Goal: Transaction & Acquisition: Purchase product/service

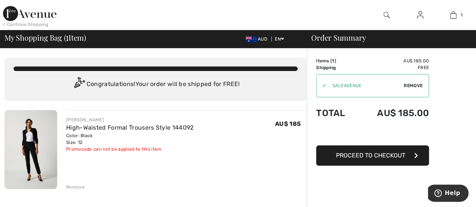
click at [23, 26] on div "< Continue Shopping" at bounding box center [25, 24] width 45 height 7
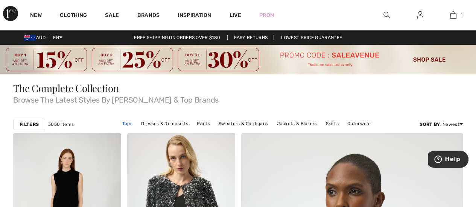
click at [128, 124] on link "Tops" at bounding box center [127, 124] width 18 height 10
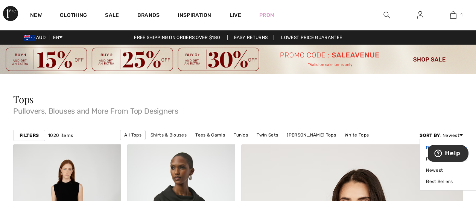
click at [426, 146] on link "Price: High to Low" at bounding box center [449, 147] width 47 height 11
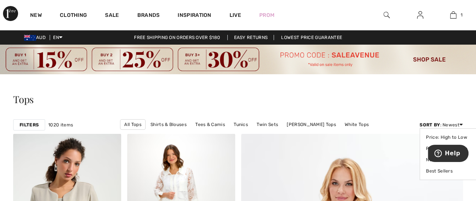
scroll to position [38, 0]
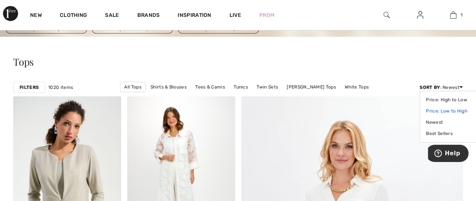
click at [449, 111] on link "Price: Low to High" at bounding box center [449, 111] width 47 height 11
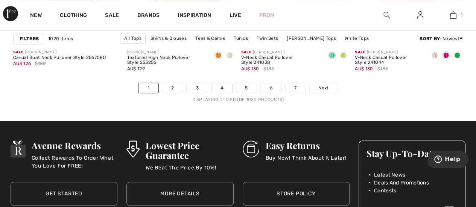
scroll to position [3195, 0]
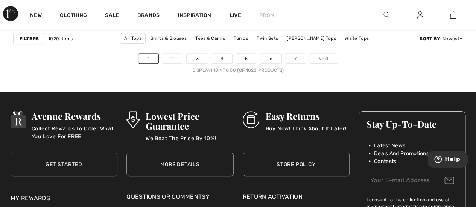
click at [320, 56] on span "Next" at bounding box center [323, 58] width 10 height 7
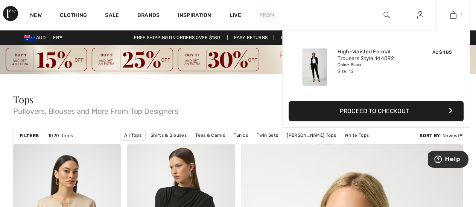
click at [460, 136] on div "Added to Bag Joseph Ribkoff High-waisted Formal Trousers Style 144092 AU$ 185 C…" at bounding box center [376, 96] width 188 height 133
click at [460, 135] on div "Added to Bag Joseph Ribkoff High-waisted Formal Trousers Style 144092 AU$ 185 C…" at bounding box center [376, 96] width 188 height 133
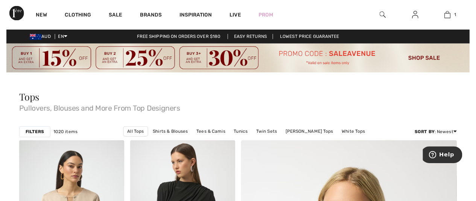
scroll to position [75, 0]
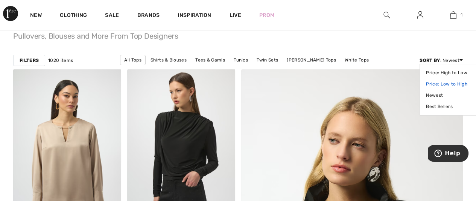
click at [440, 85] on link "Price: Low to High" at bounding box center [449, 84] width 47 height 11
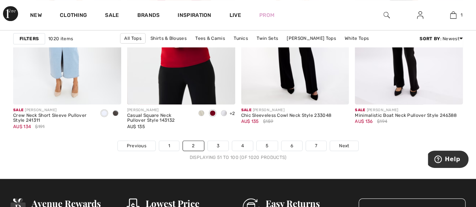
scroll to position [3120, 0]
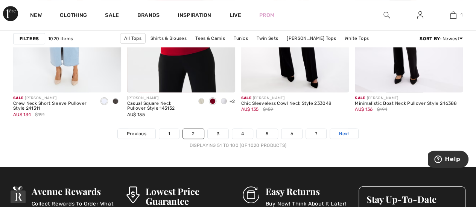
click at [341, 130] on span "Next" at bounding box center [344, 133] width 10 height 7
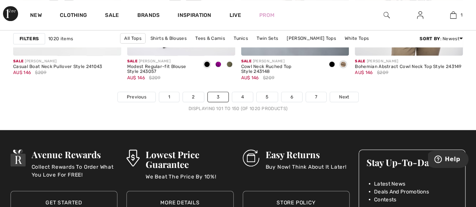
scroll to position [3158, 0]
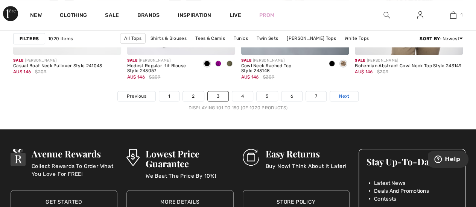
click at [347, 96] on span "Next" at bounding box center [344, 96] width 10 height 7
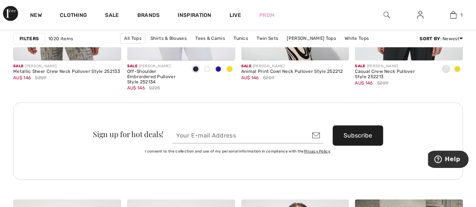
scroll to position [2481, 0]
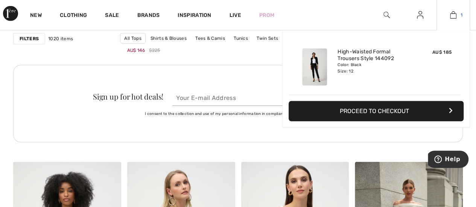
click at [452, 14] on img at bounding box center [453, 15] width 6 height 9
click at [378, 108] on button "Proceed to Checkout" at bounding box center [375, 111] width 175 height 20
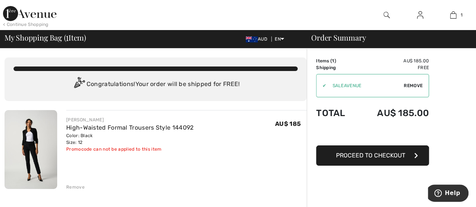
click at [352, 157] on span "Proceed to Checkout" at bounding box center [370, 155] width 69 height 7
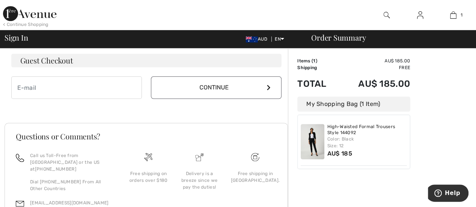
scroll to position [165, 0]
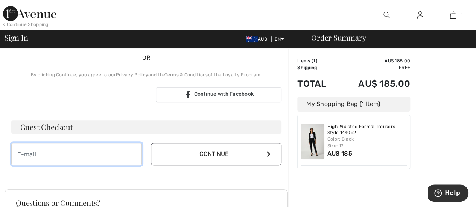
click at [77, 158] on input "email" at bounding box center [76, 154] width 130 height 23
type input "[EMAIL_ADDRESS][DOMAIN_NAME]"
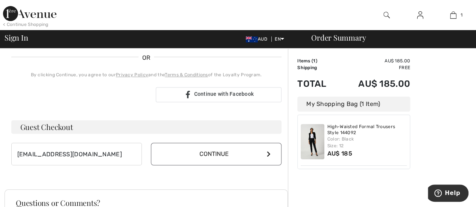
click at [221, 157] on button "Continue" at bounding box center [216, 154] width 130 height 23
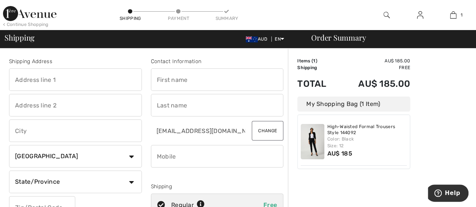
click at [56, 80] on input "text" at bounding box center [75, 79] width 133 height 23
type input "[STREET_ADDRESS]"
type input "CAMP HILL"
select select "AU"
type input "4152"
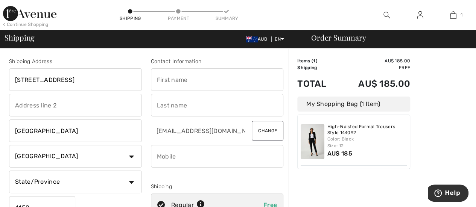
type input "[PERSON_NAME]"
type input "0408199266"
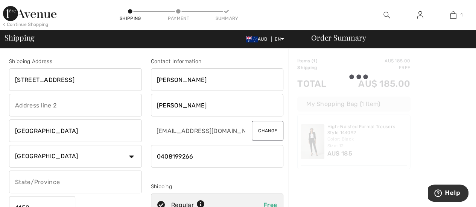
type input "QLD"
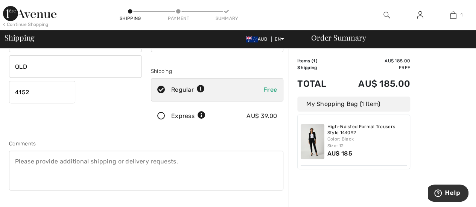
scroll to position [150, 0]
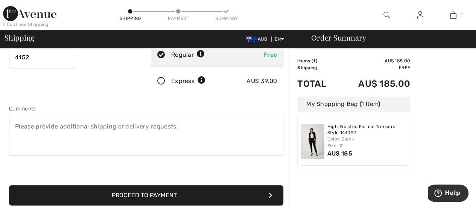
click at [140, 194] on button "Proceed to Payment" at bounding box center [146, 195] width 274 height 20
